Goal: Task Accomplishment & Management: Use online tool/utility

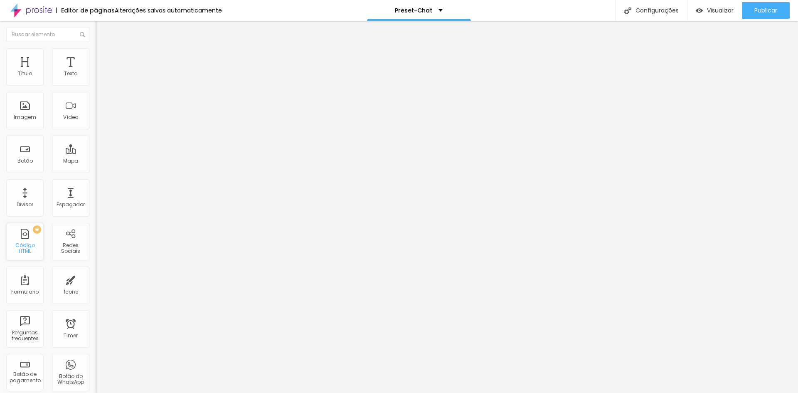
click at [27, 244] on div "Código HTML" at bounding box center [24, 248] width 33 height 12
click at [96, 26] on button "Editar Coluna" at bounding box center [144, 30] width 96 height 19
click at [27, 254] on div "PREMIUM Código HTML" at bounding box center [24, 241] width 37 height 37
click at [96, 116] on div at bounding box center [144, 104] width 96 height 64
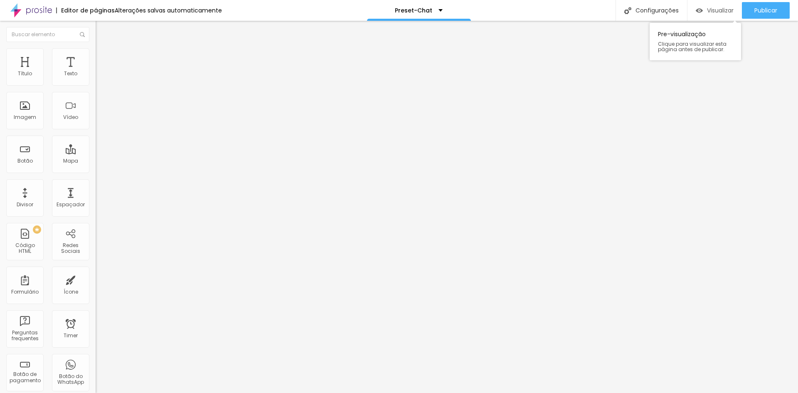
click at [714, 10] on span "Visualizar" at bounding box center [720, 10] width 27 height 7
click at [102, 30] on img "button" at bounding box center [105, 30] width 7 height 7
